Goal: Transaction & Acquisition: Download file/media

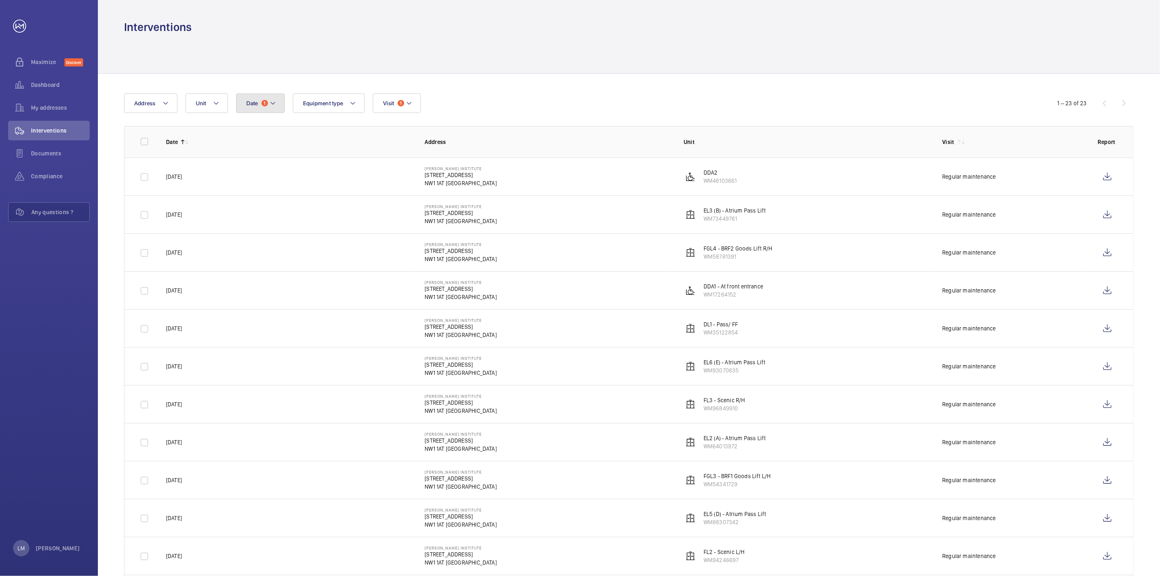
click at [257, 102] on span "Date" at bounding box center [252, 103] width 12 height 7
click at [271, 142] on input "[DATE]" at bounding box center [273, 137] width 57 height 20
click at [258, 156] on div "[DATE] [DATE] [DATE] [DATE] Mo [DATE] Tu [DATE] We [DATE] Th [DATE] Fr [DATE] S…" at bounding box center [302, 209] width 130 height 181
click at [280, 192] on span "1" at bounding box center [284, 198] width 16 height 16
type input "[DATE]"
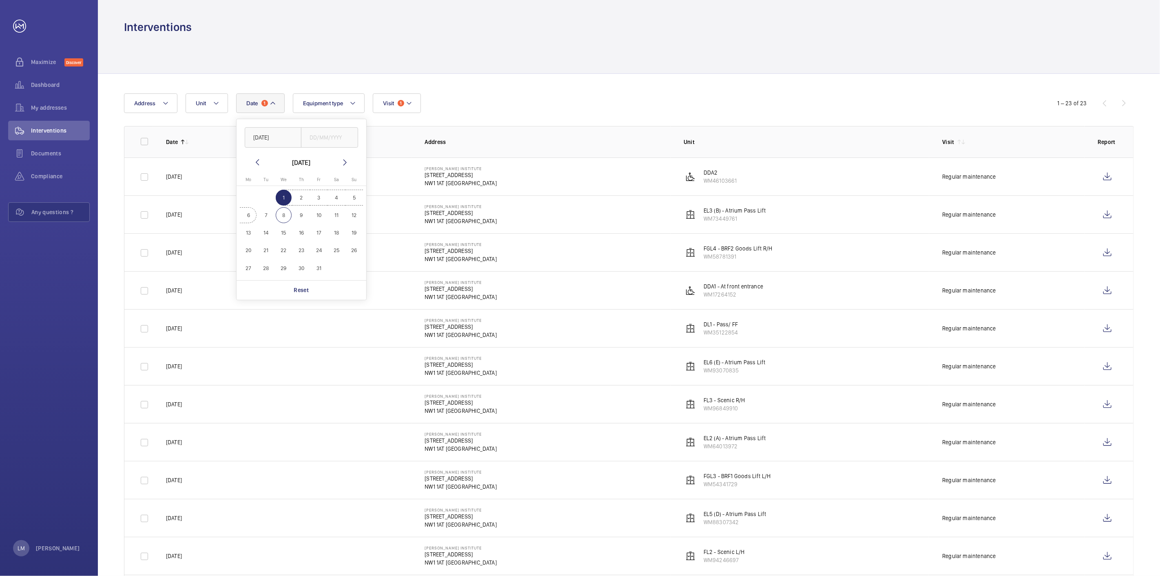
click at [246, 218] on span "6" at bounding box center [249, 215] width 16 height 16
type input "06/10/2025"
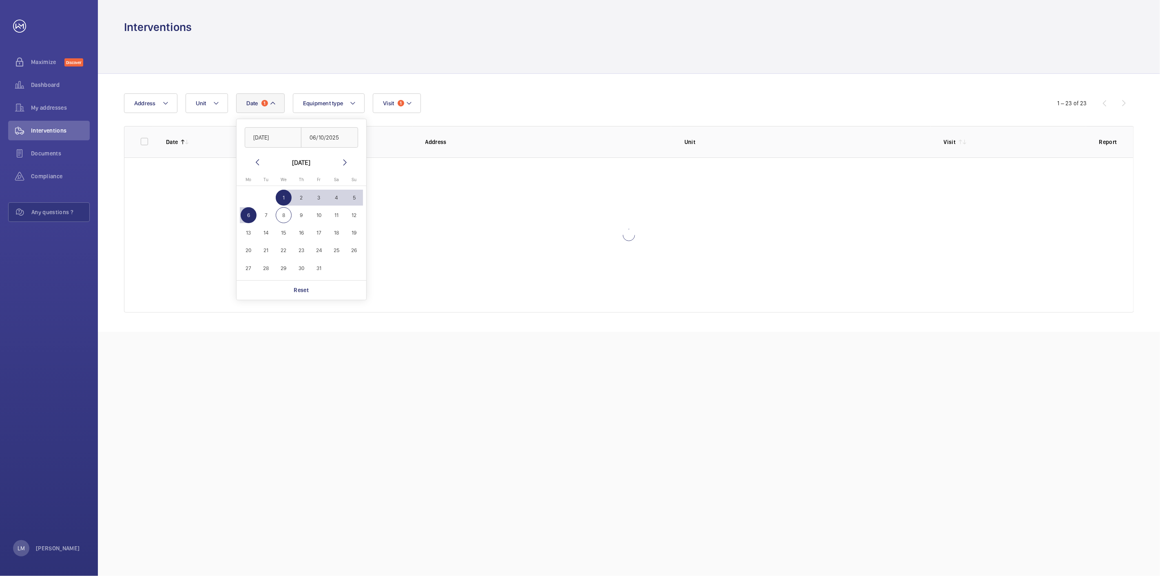
click at [276, 193] on span "1" at bounding box center [284, 198] width 16 height 16
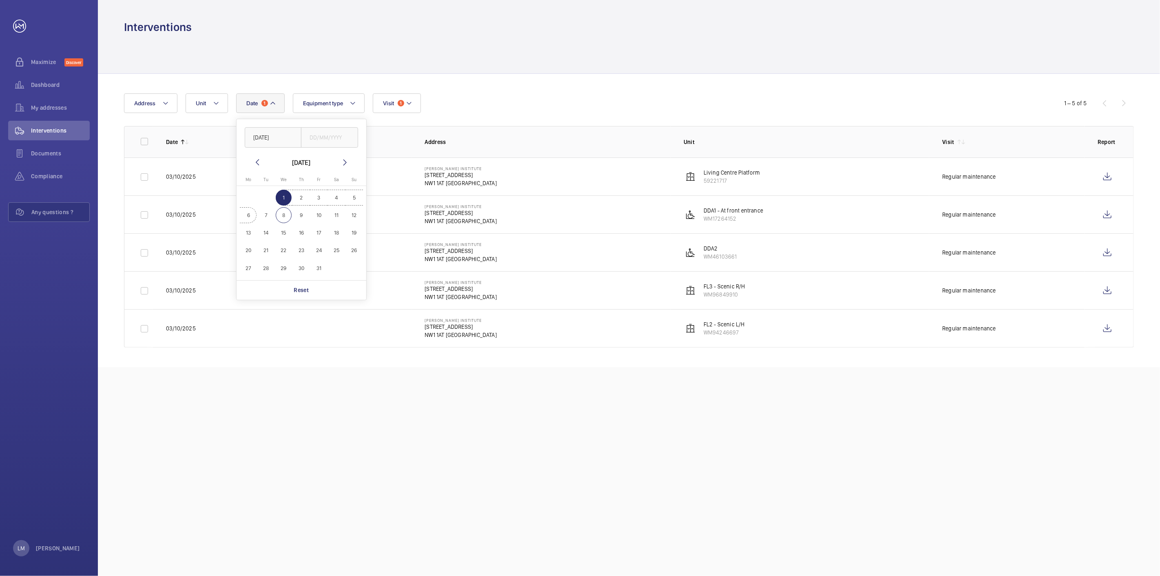
click at [256, 213] on button "6" at bounding box center [249, 215] width 18 height 18
type input "06/10/2025"
click at [250, 213] on span "6" at bounding box center [249, 215] width 16 height 16
type input "06/10/2025"
click at [513, 86] on div "Date 1 [DATE] [DATE] [DATE] Mo [DATE] Tu [DATE] We [DATE] Th [DATE] Fr [DATE] S…" at bounding box center [629, 220] width 1063 height 293
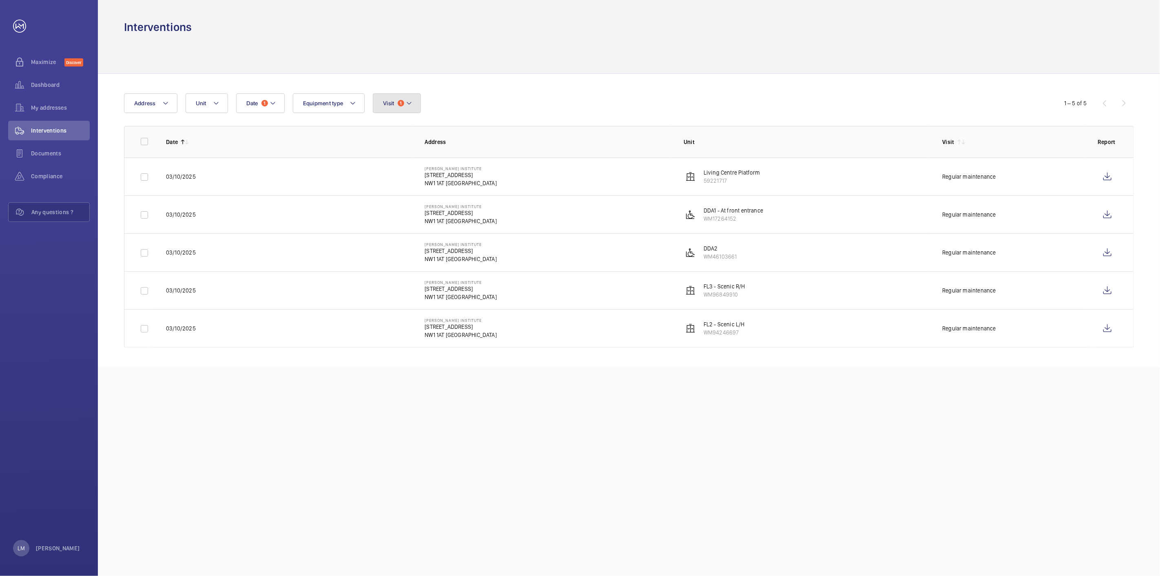
click at [389, 107] on button "Visit 1" at bounding box center [397, 103] width 48 height 20
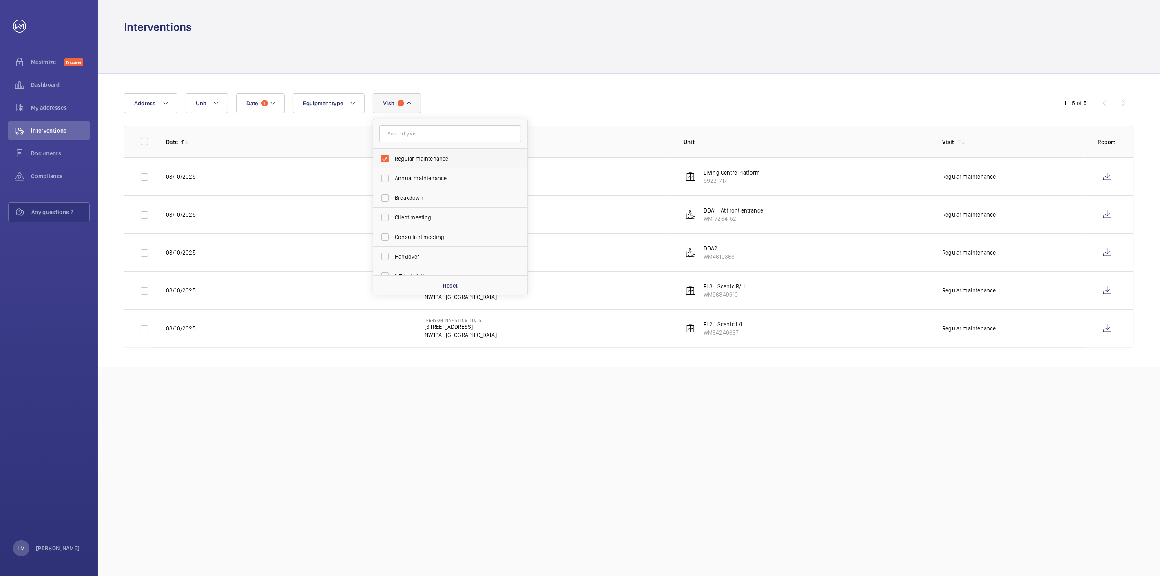
click at [422, 158] on span "Regular maintenance" at bounding box center [451, 159] width 112 height 8
click at [393, 158] on input "Regular maintenance" at bounding box center [385, 159] width 16 height 16
checkbox input "false"
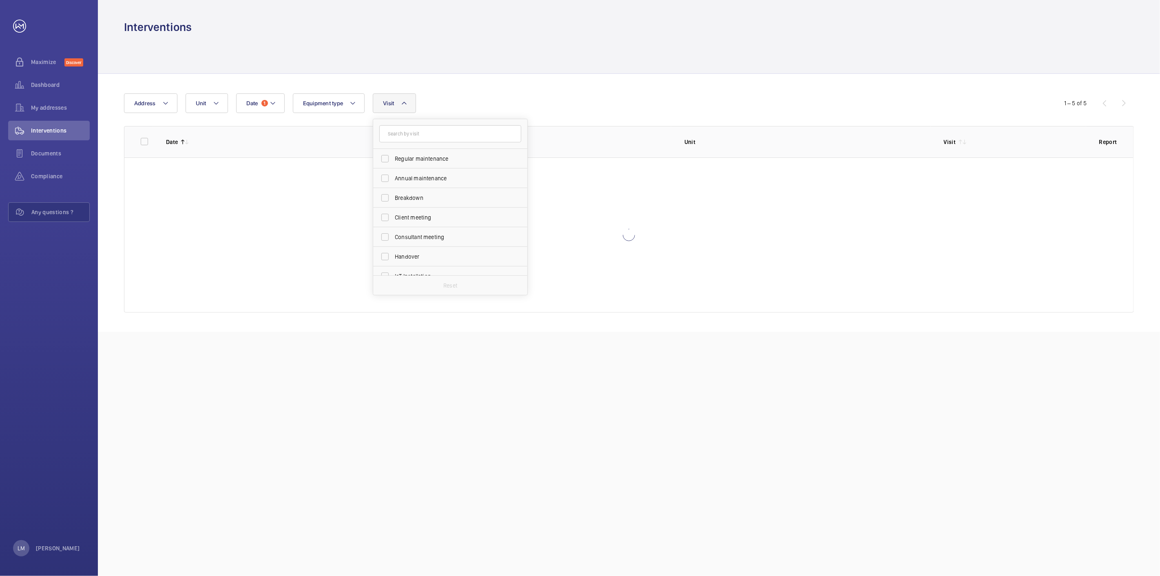
click at [537, 83] on div "Date 1 Address Unit Equipment type Visit Regular maintenance Annual maintenance…" at bounding box center [629, 203] width 1063 height 258
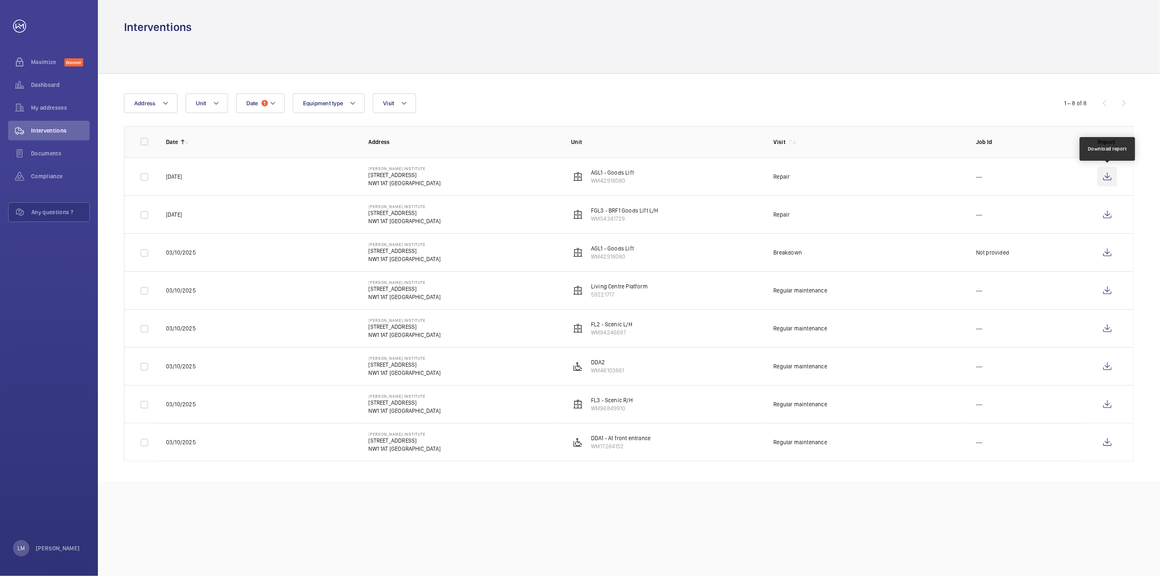
click at [1108, 179] on wm-front-icon-button at bounding box center [1108, 177] width 20 height 20
